Goal: Task Accomplishment & Management: Manage account settings

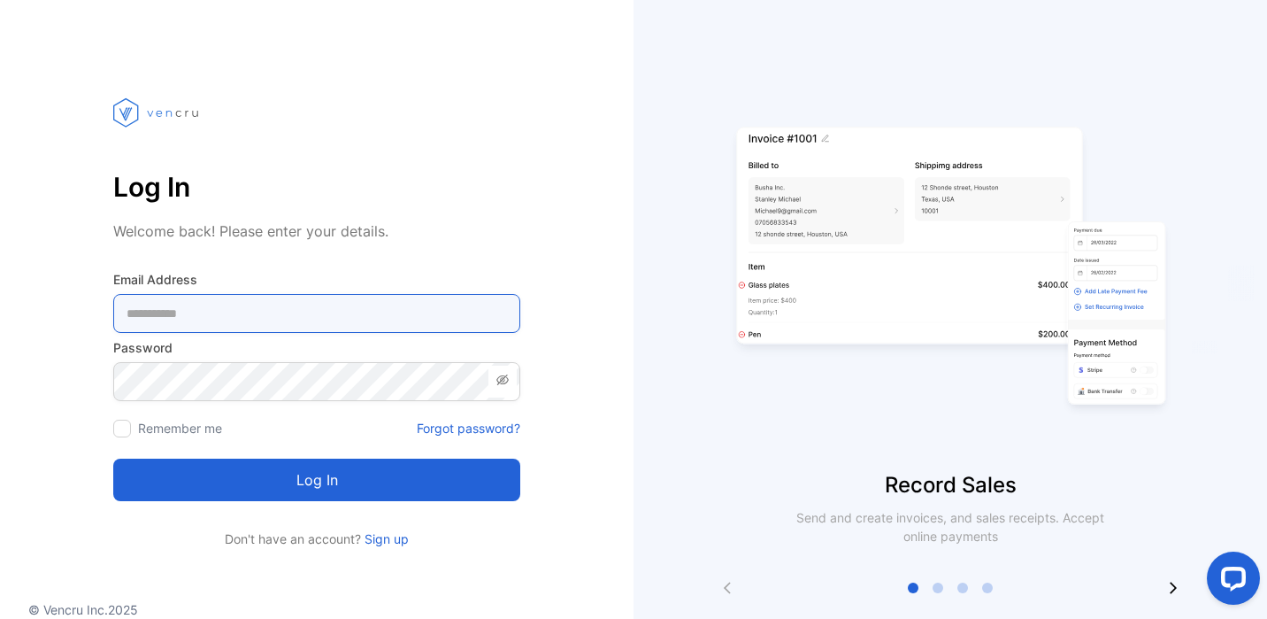
click at [270, 294] on Address-inputemail "email" at bounding box center [316, 313] width 407 height 39
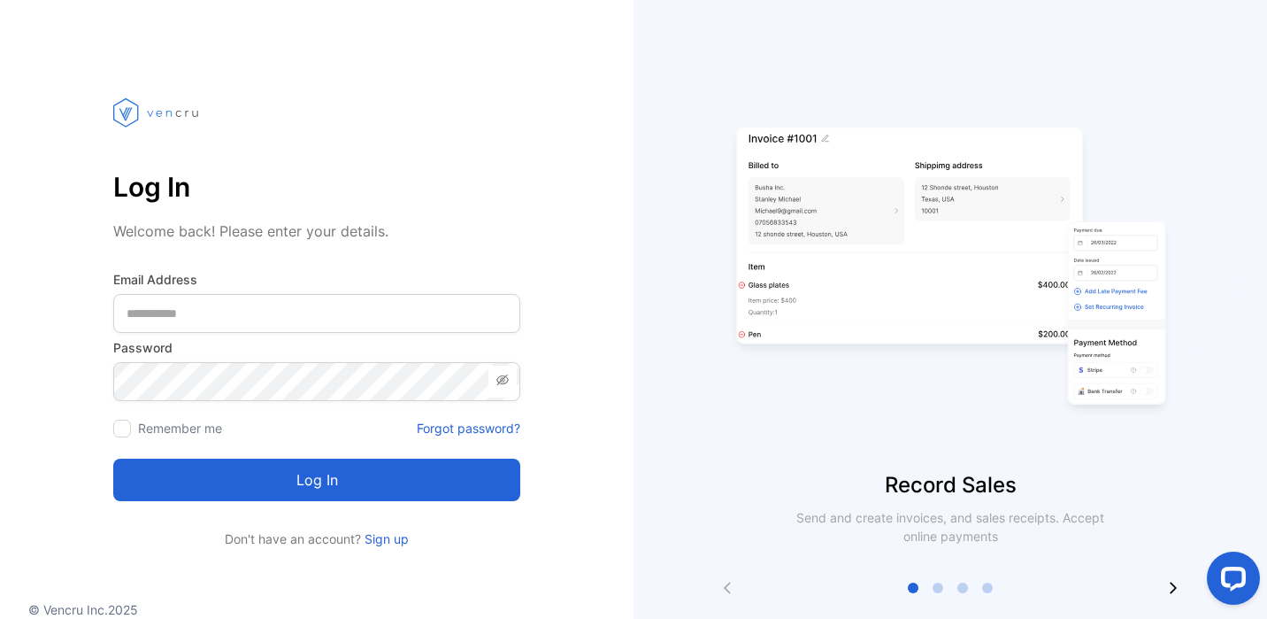
click at [322, 226] on p "Welcome back! Please enter your details." at bounding box center [316, 230] width 407 height 21
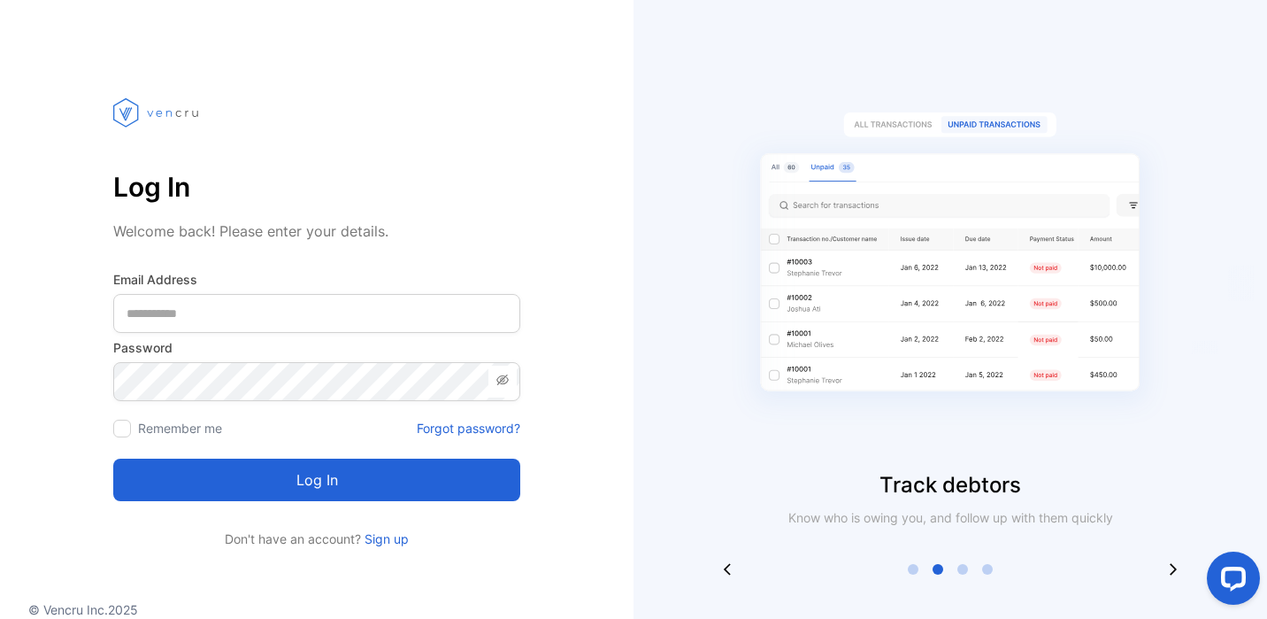
click at [165, 199] on p "Log In" at bounding box center [316, 186] width 407 height 42
